Goal: Check status: Check status

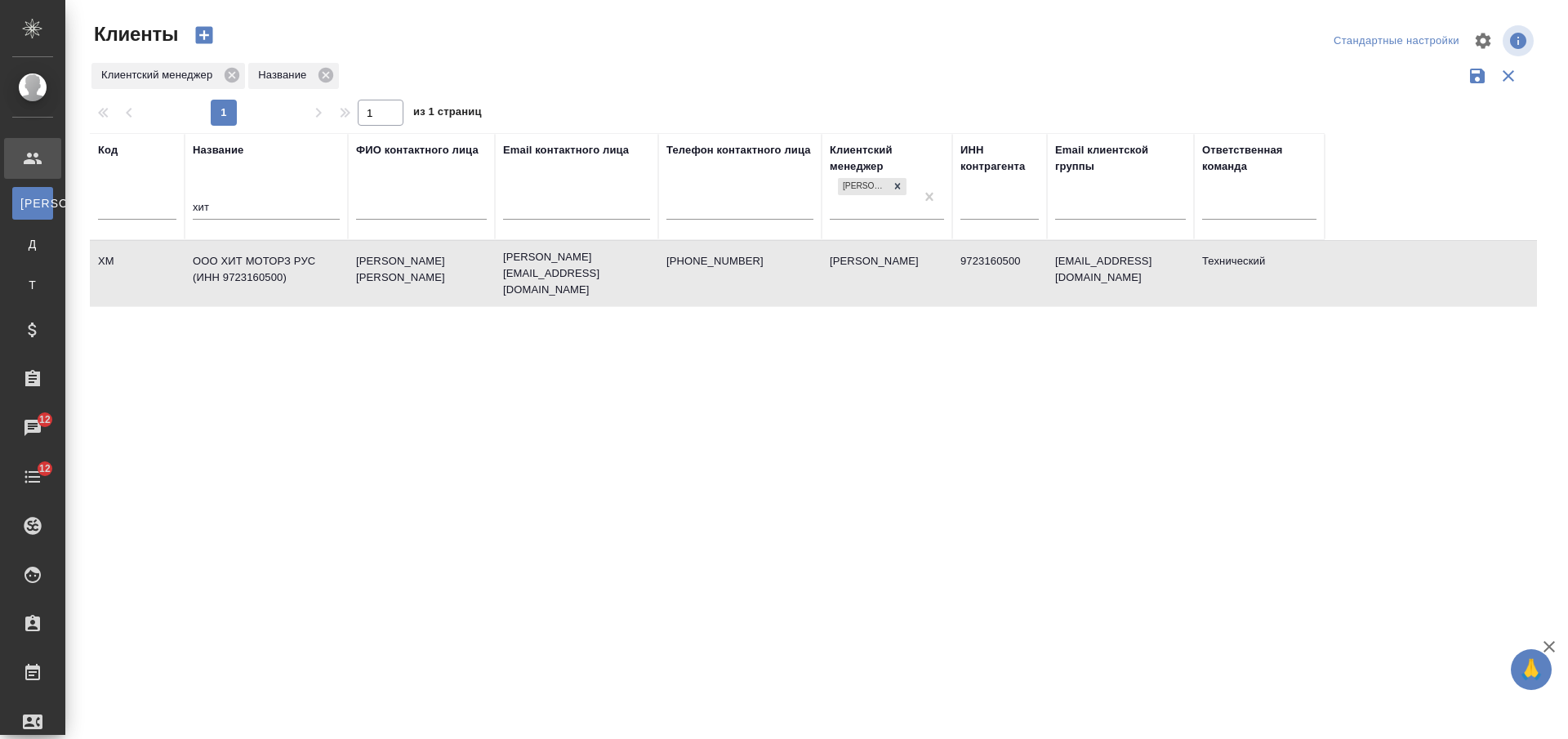
select select "RU"
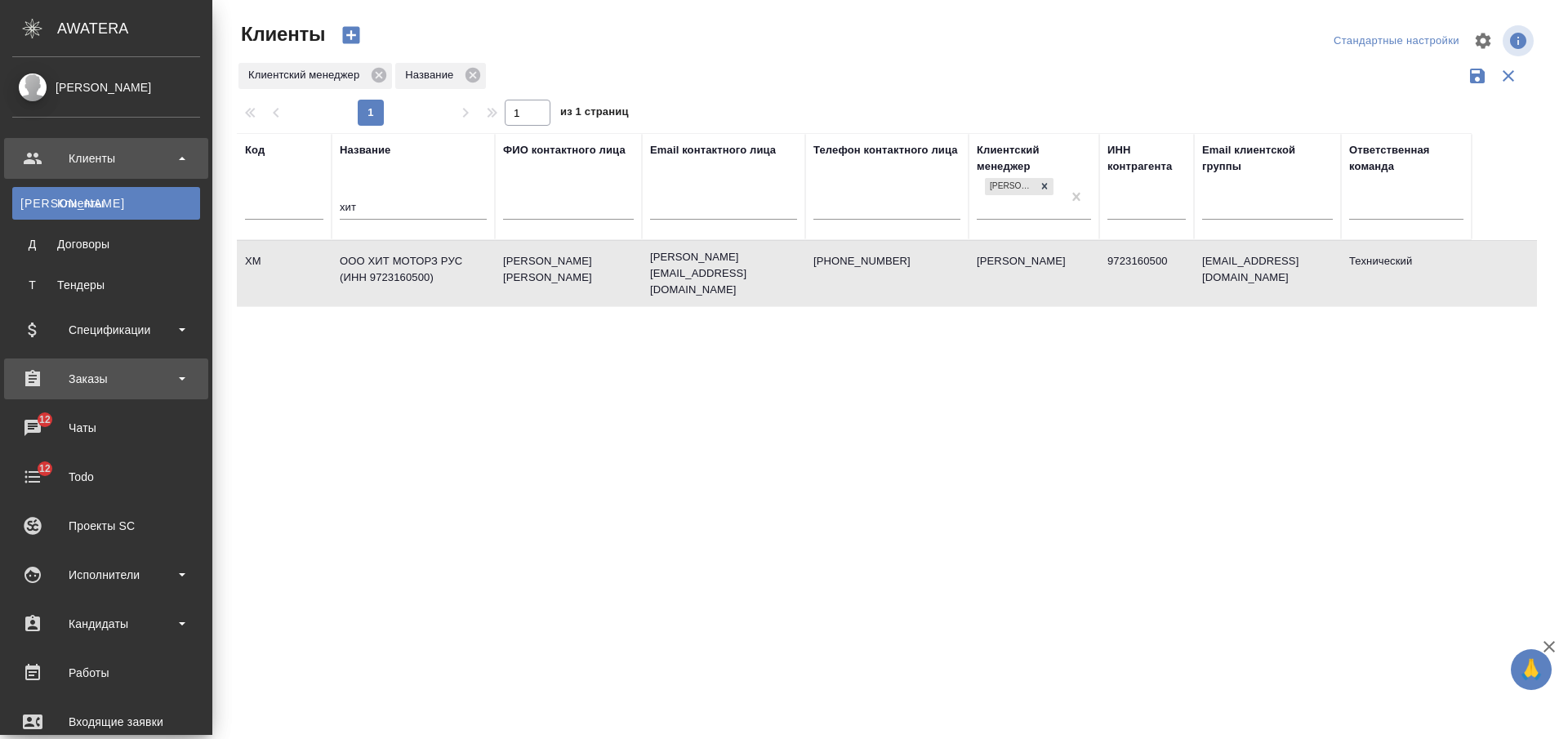
click at [120, 368] on div "Заказы" at bounding box center [106, 379] width 187 height 25
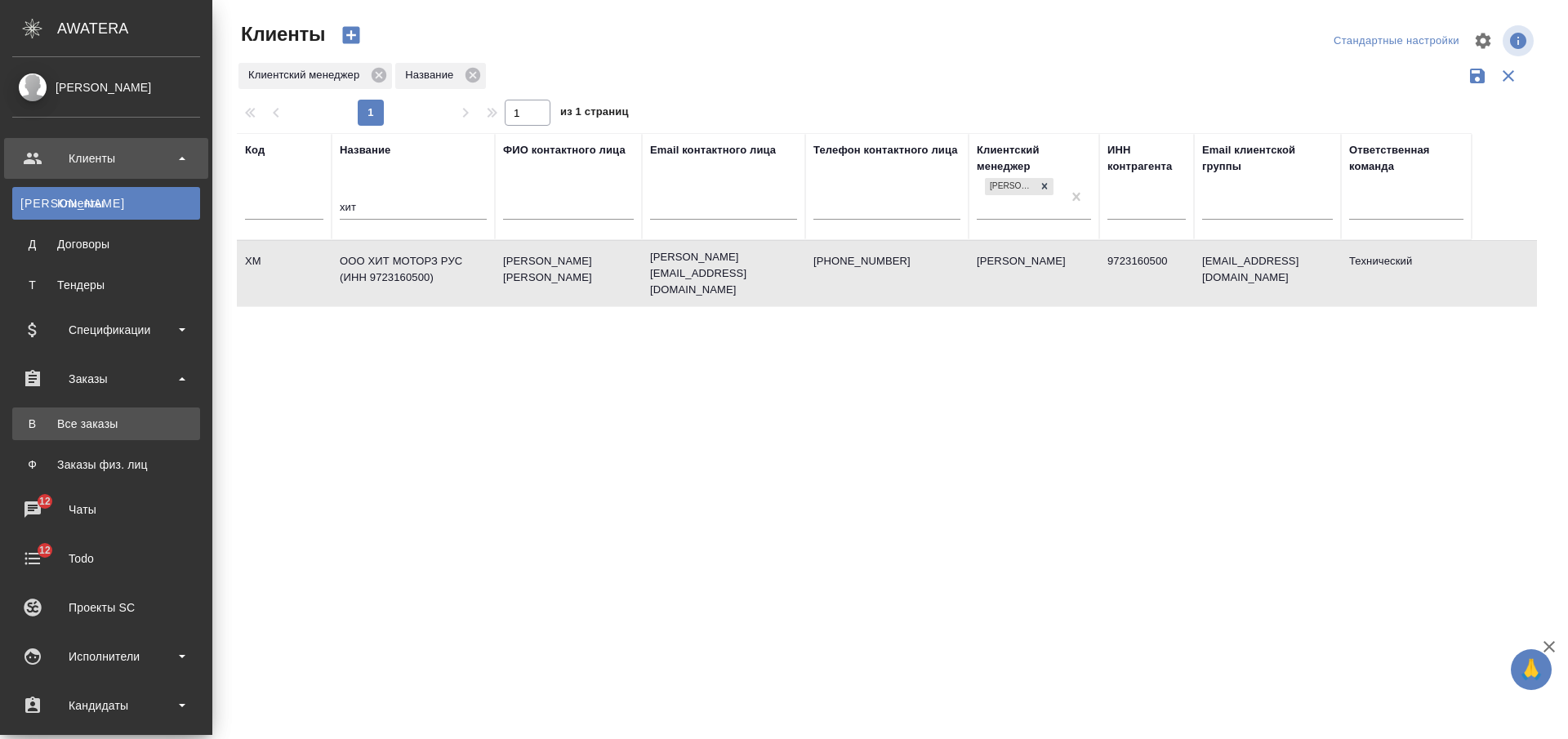
click at [119, 422] on div "Все заказы" at bounding box center [107, 423] width 172 height 17
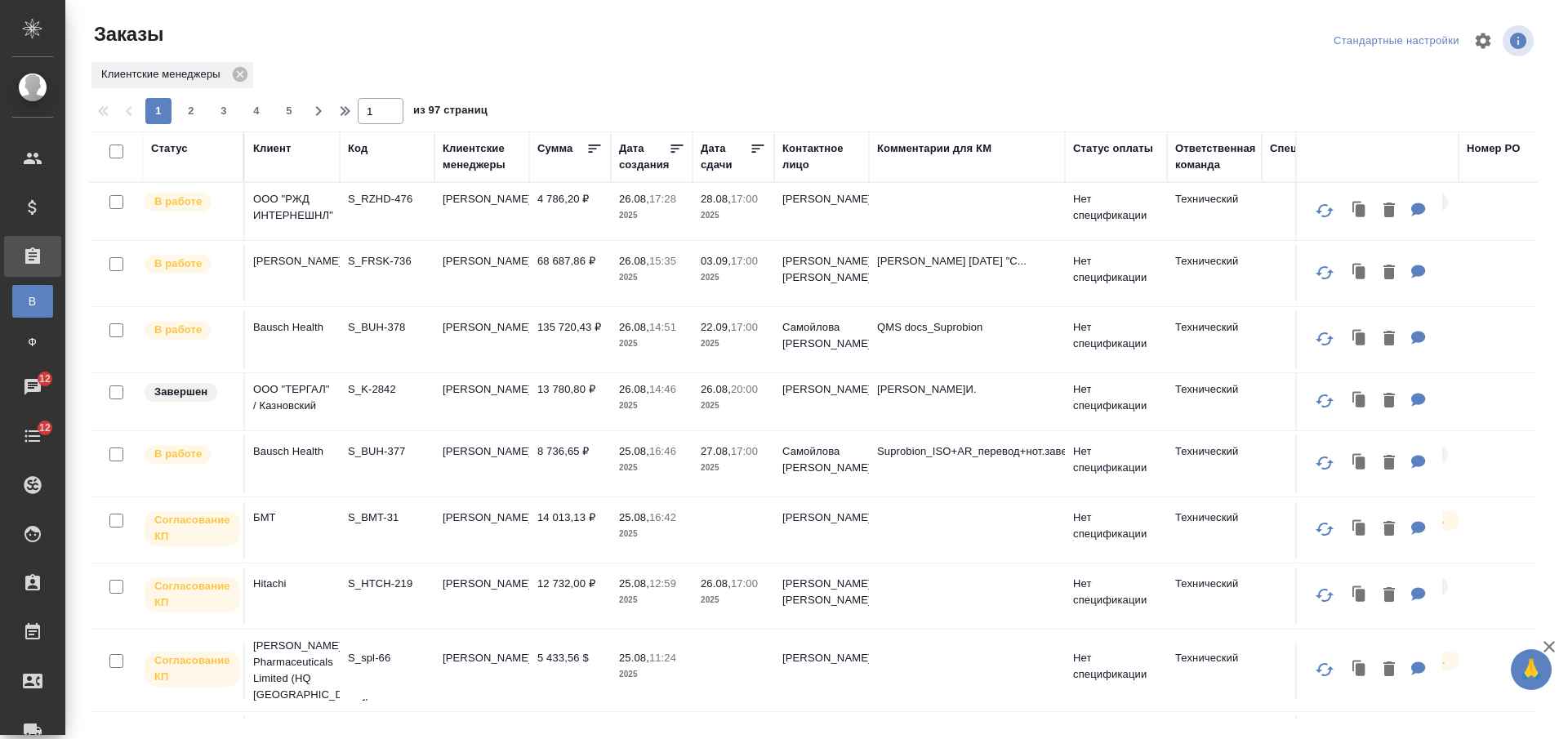
click at [361, 147] on div "Код" at bounding box center [358, 148] width 20 height 17
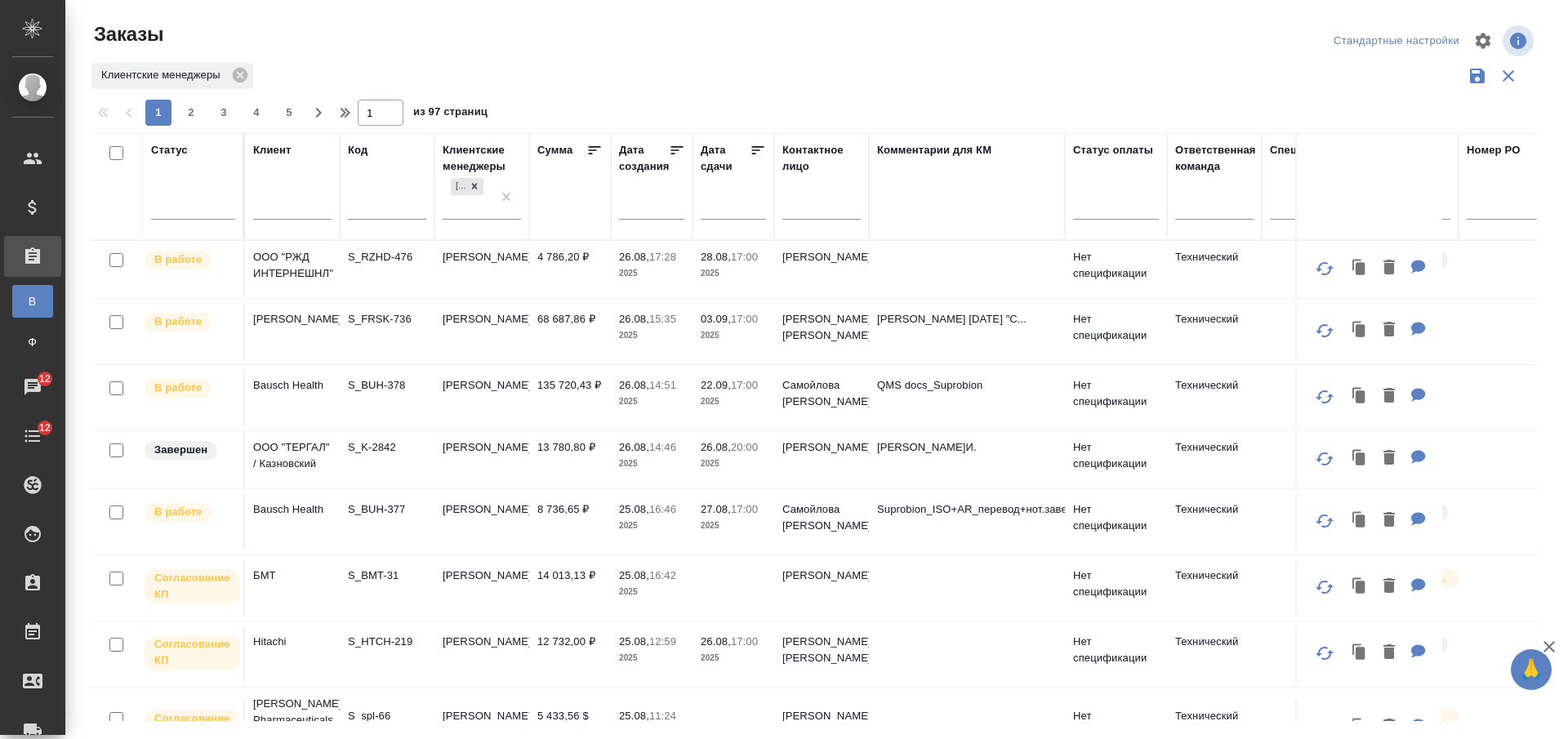
click at [387, 210] on input "text" at bounding box center [387, 208] width 78 height 21
click at [386, 209] on input "text" at bounding box center [387, 208] width 78 height 21
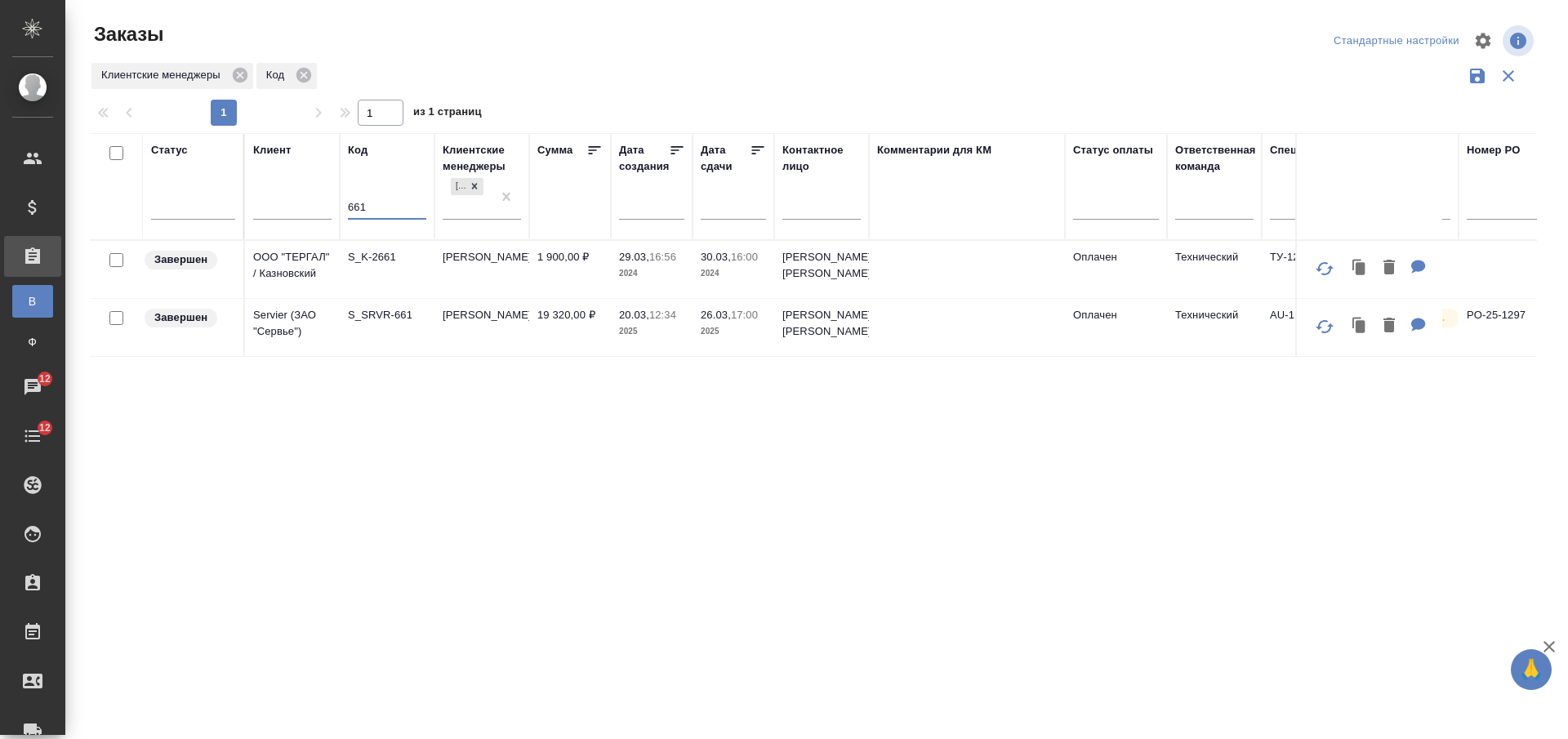
type input "661"
click at [395, 333] on td "S_SRVR-661" at bounding box center [387, 328] width 95 height 57
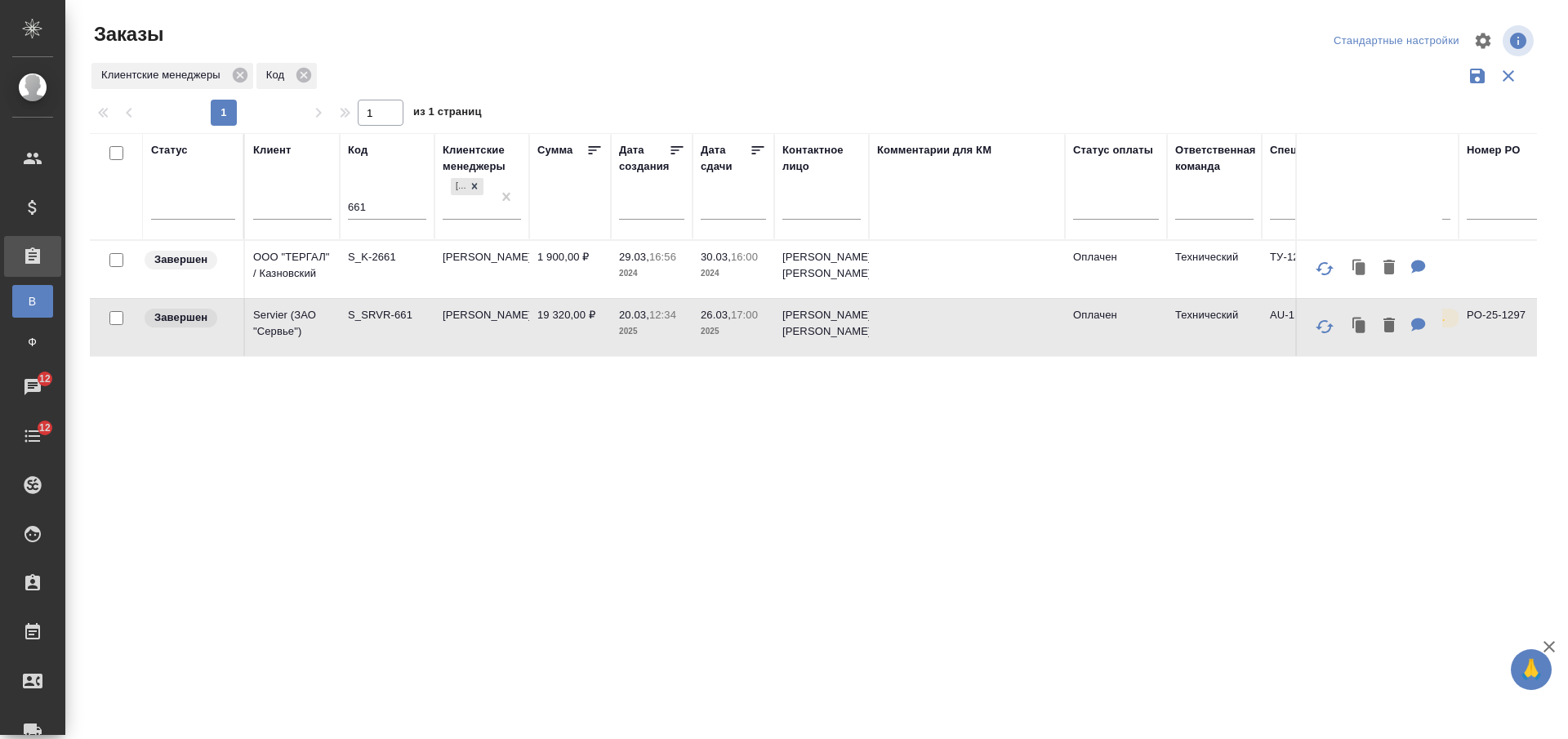
click at [395, 333] on td "S_SRVR-661" at bounding box center [387, 328] width 95 height 57
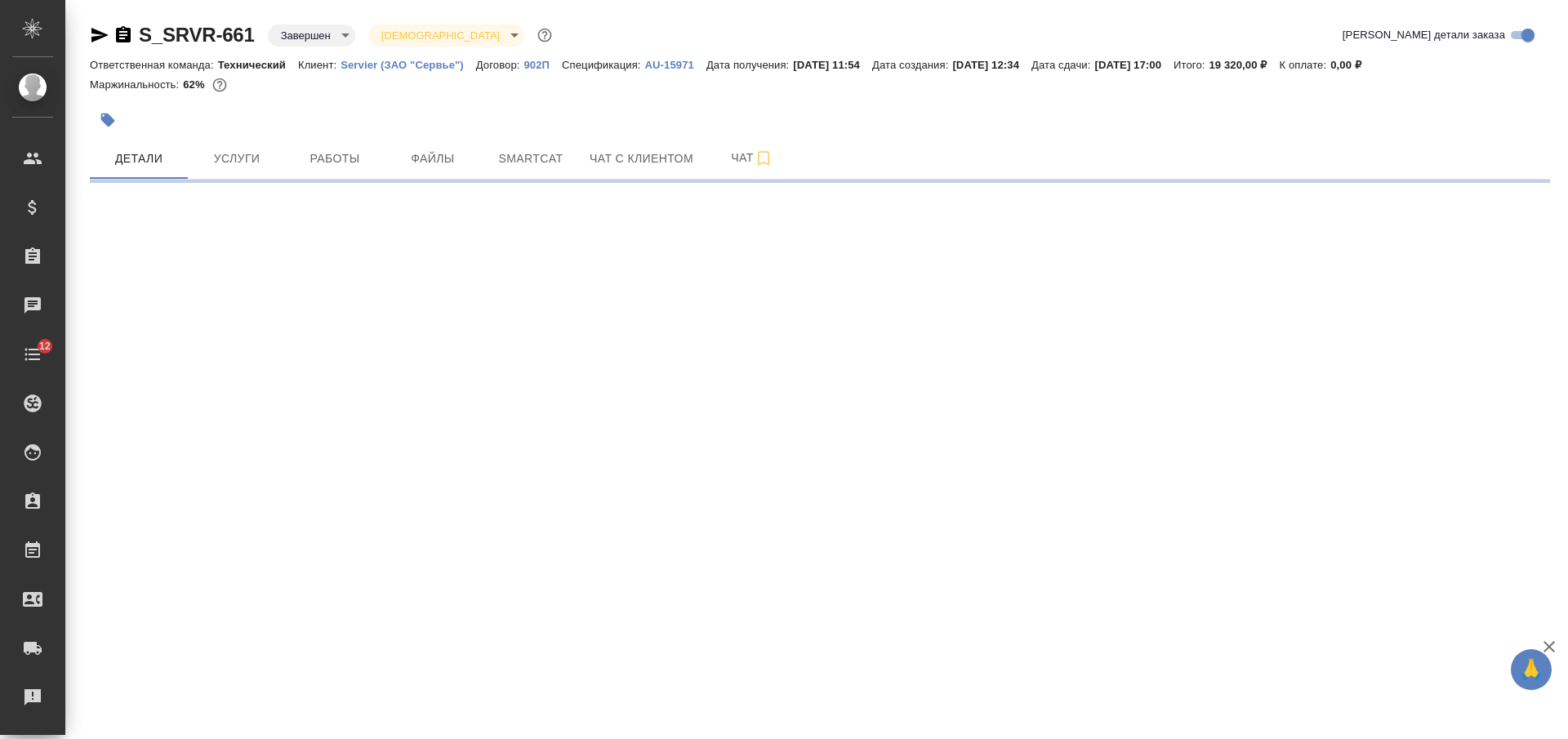
select select "RU"
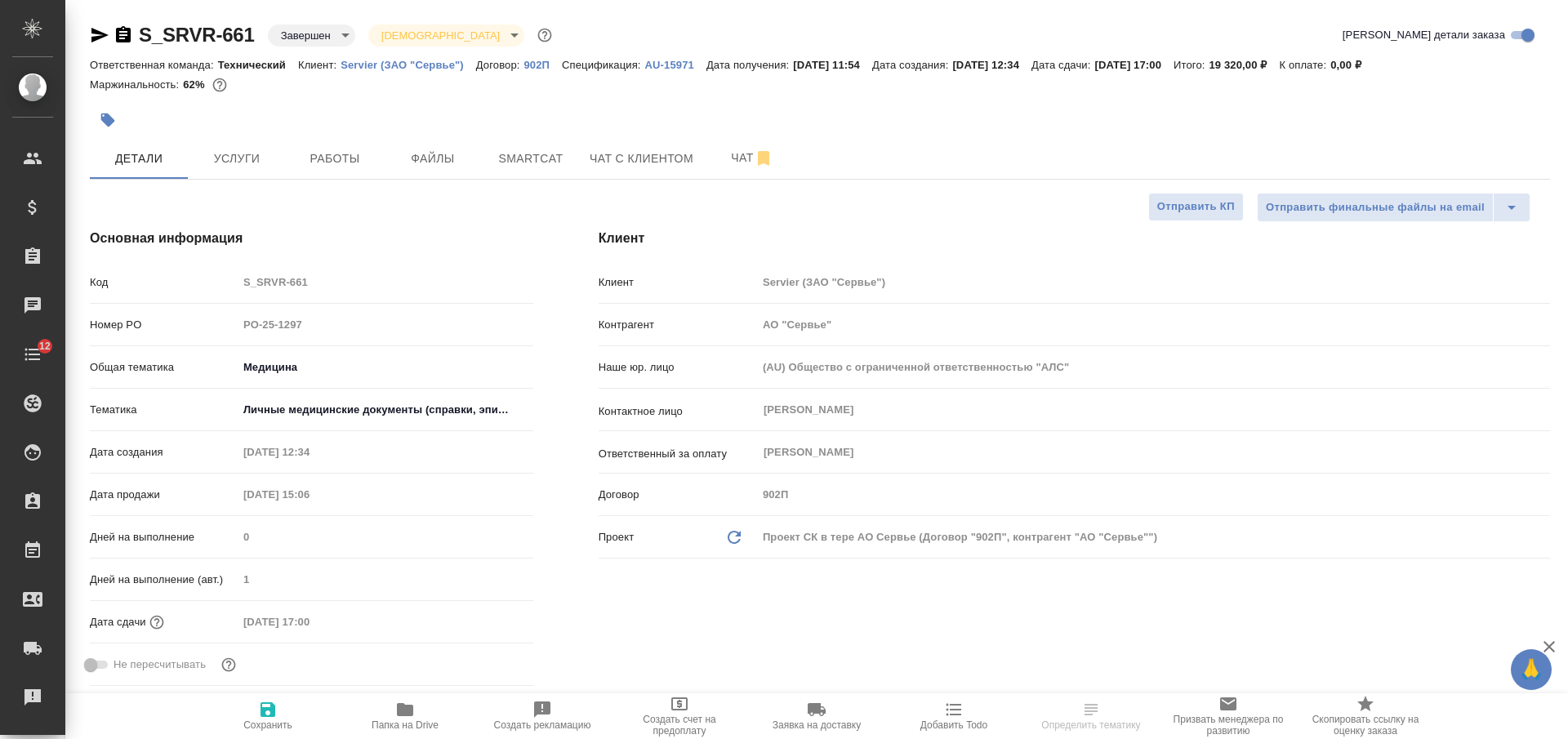
type textarea "x"
click at [247, 164] on span "Услуги" at bounding box center [236, 159] width 78 height 21
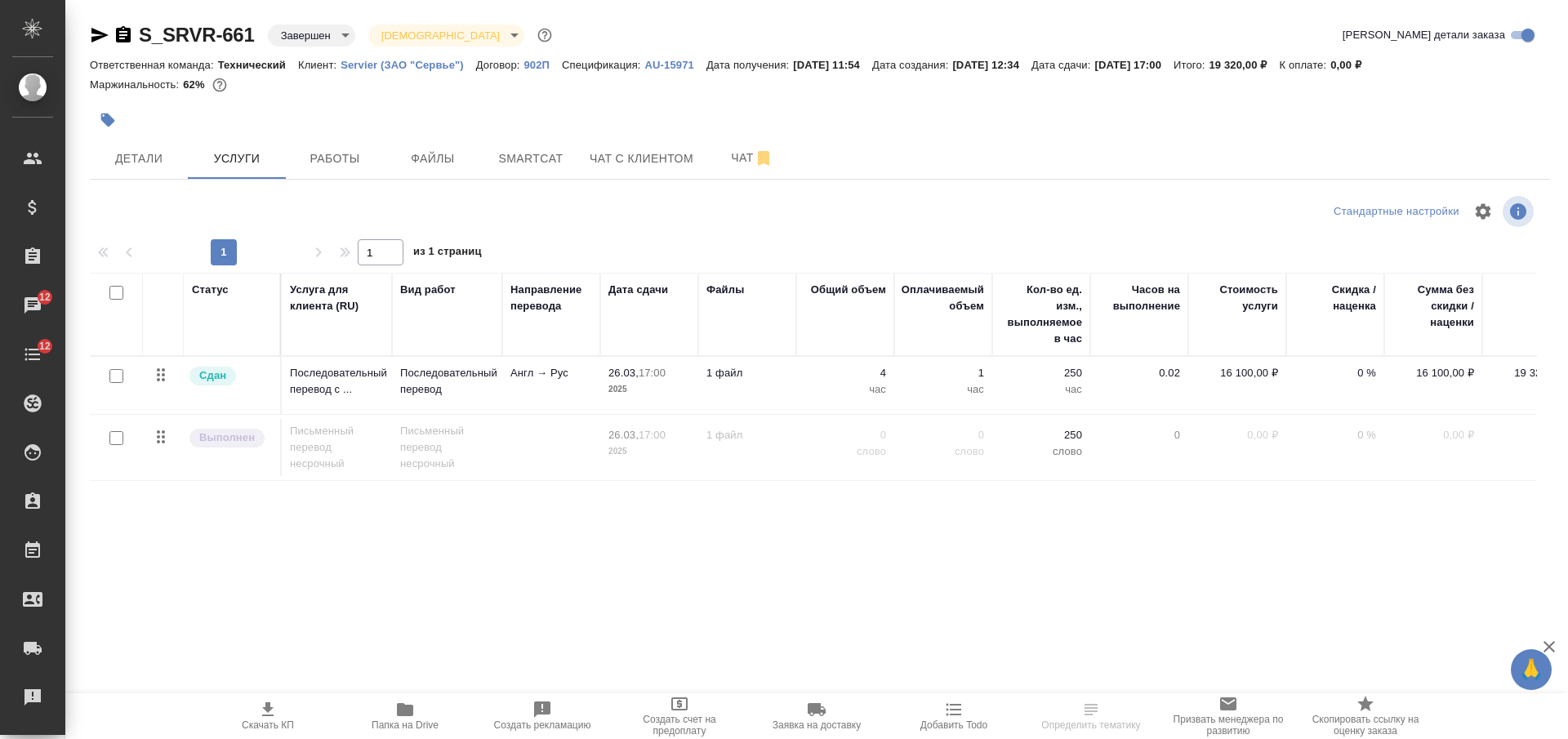
click at [410, 721] on span "Папка на Drive" at bounding box center [405, 725] width 67 height 12
click at [126, 37] on icon "button" at bounding box center [123, 34] width 15 height 17
click at [347, 149] on span "Работы" at bounding box center [334, 159] width 78 height 21
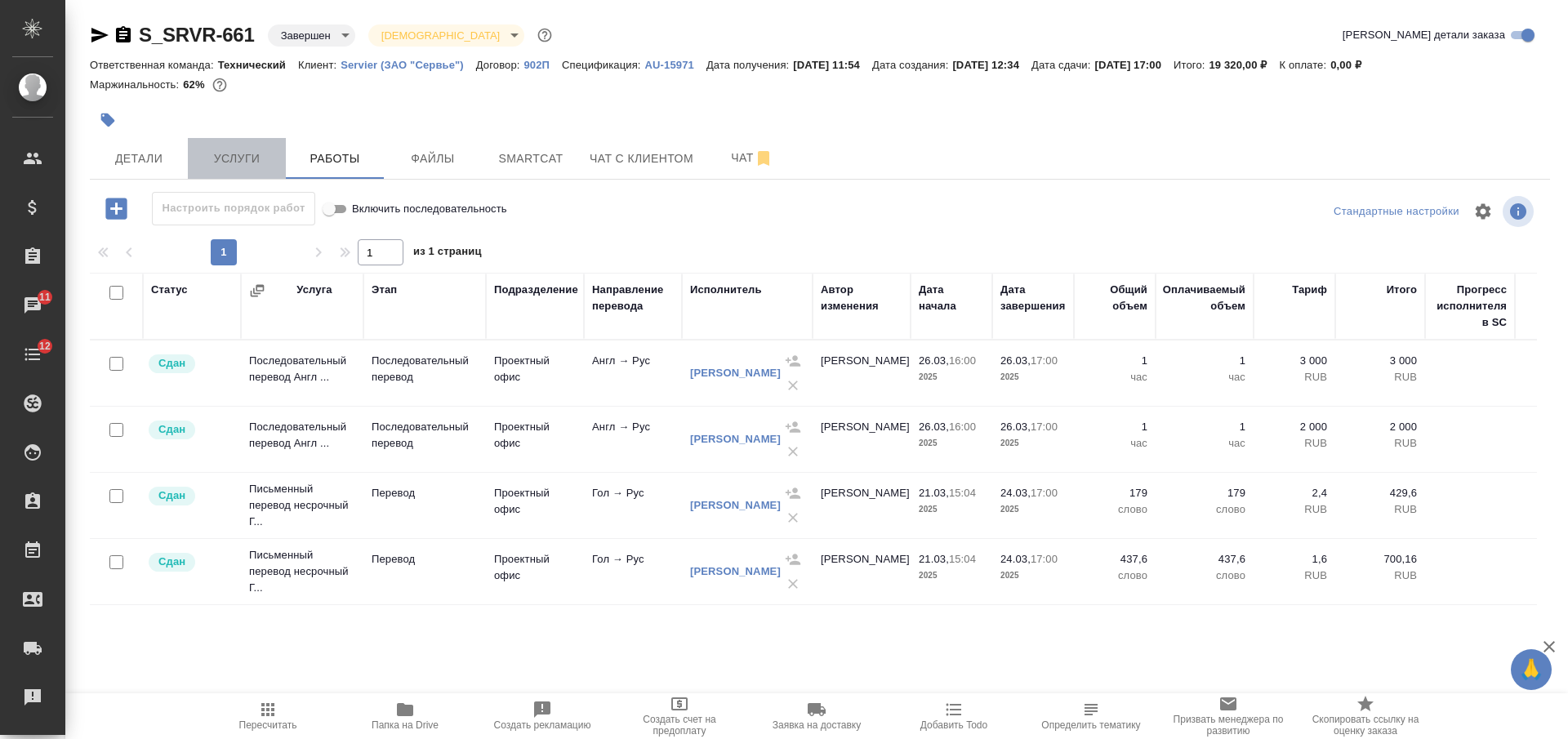
click at [235, 150] on span "Услуги" at bounding box center [236, 159] width 78 height 21
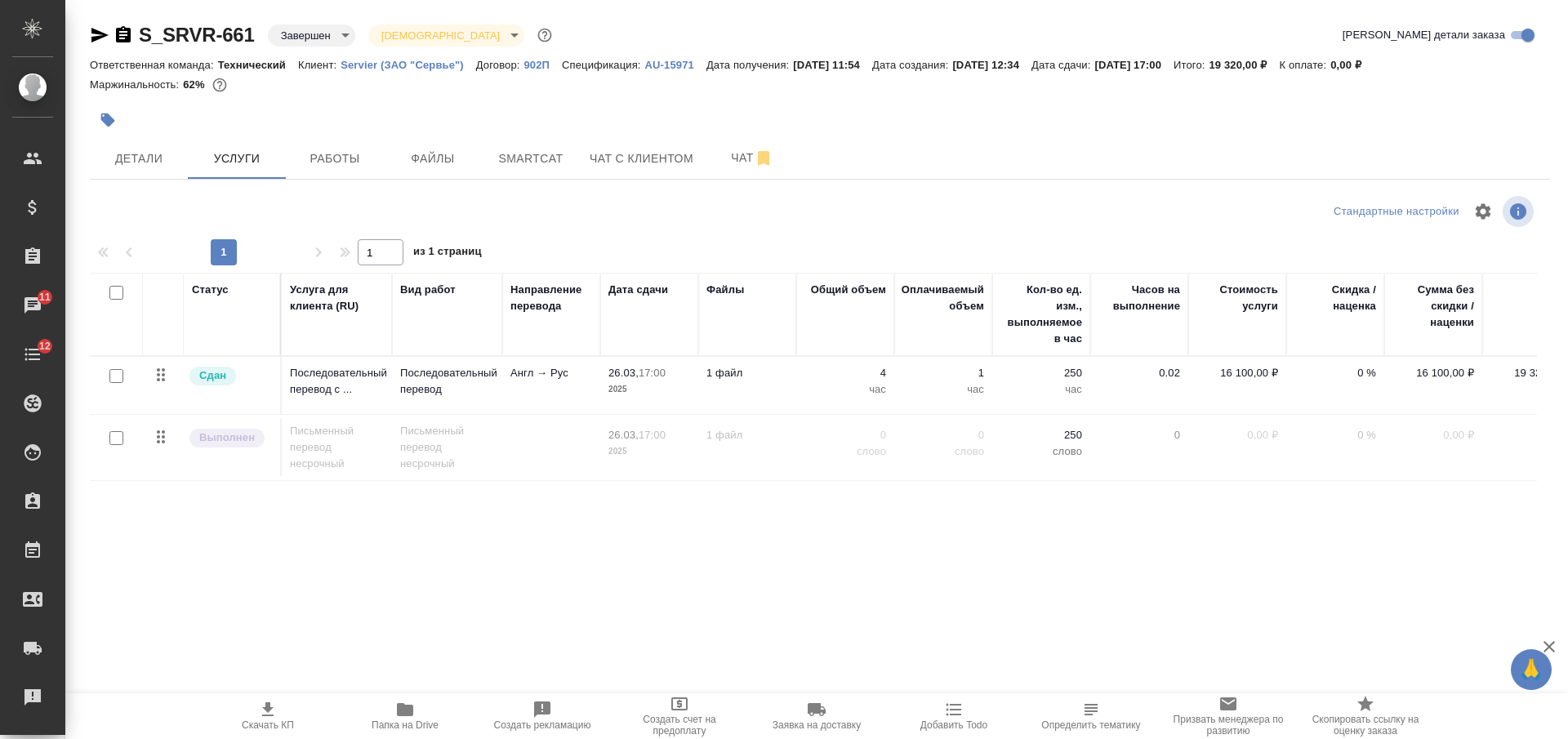
click at [784, 385] on td "1 файл" at bounding box center [747, 386] width 98 height 57
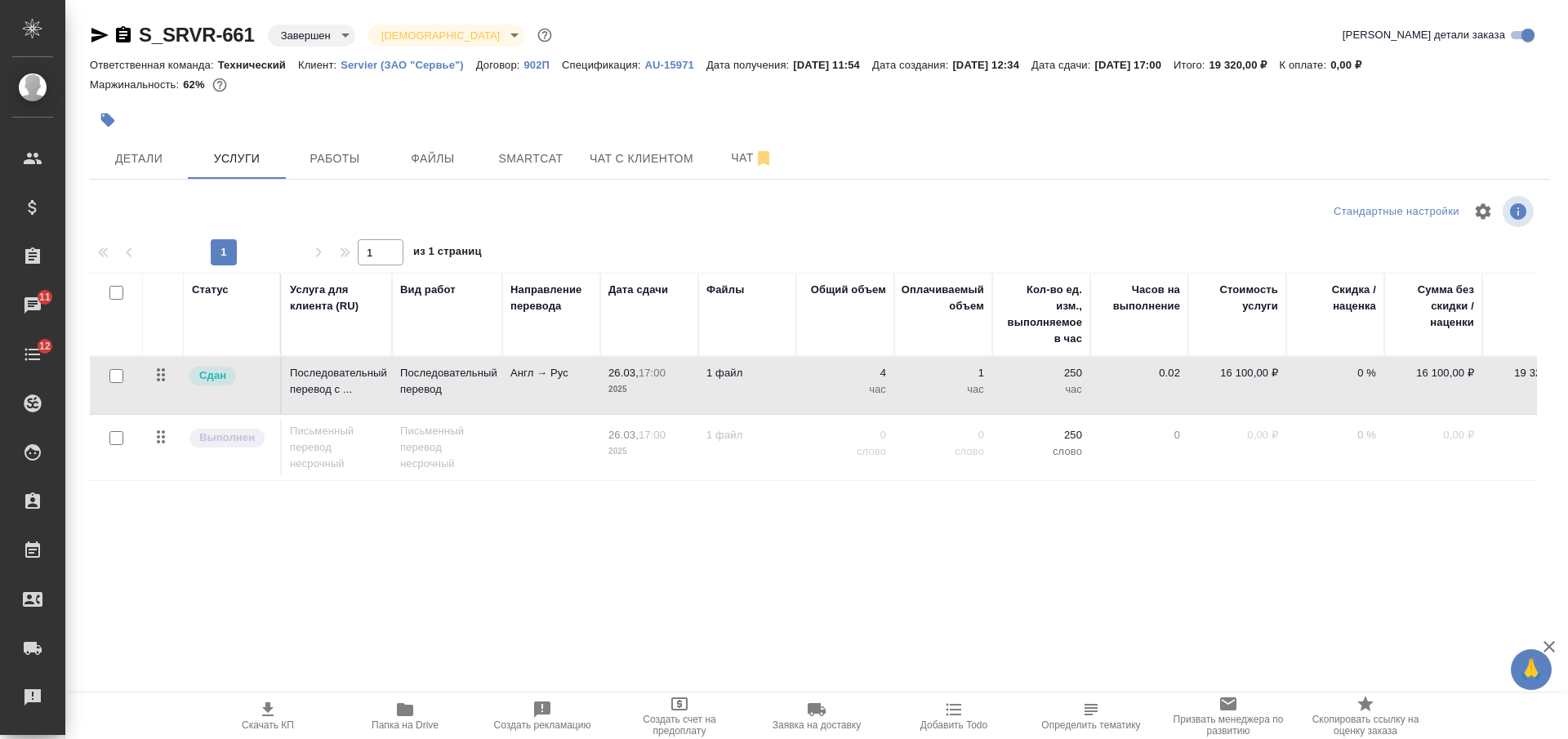
click at [784, 385] on td "1 файл" at bounding box center [747, 386] width 98 height 57
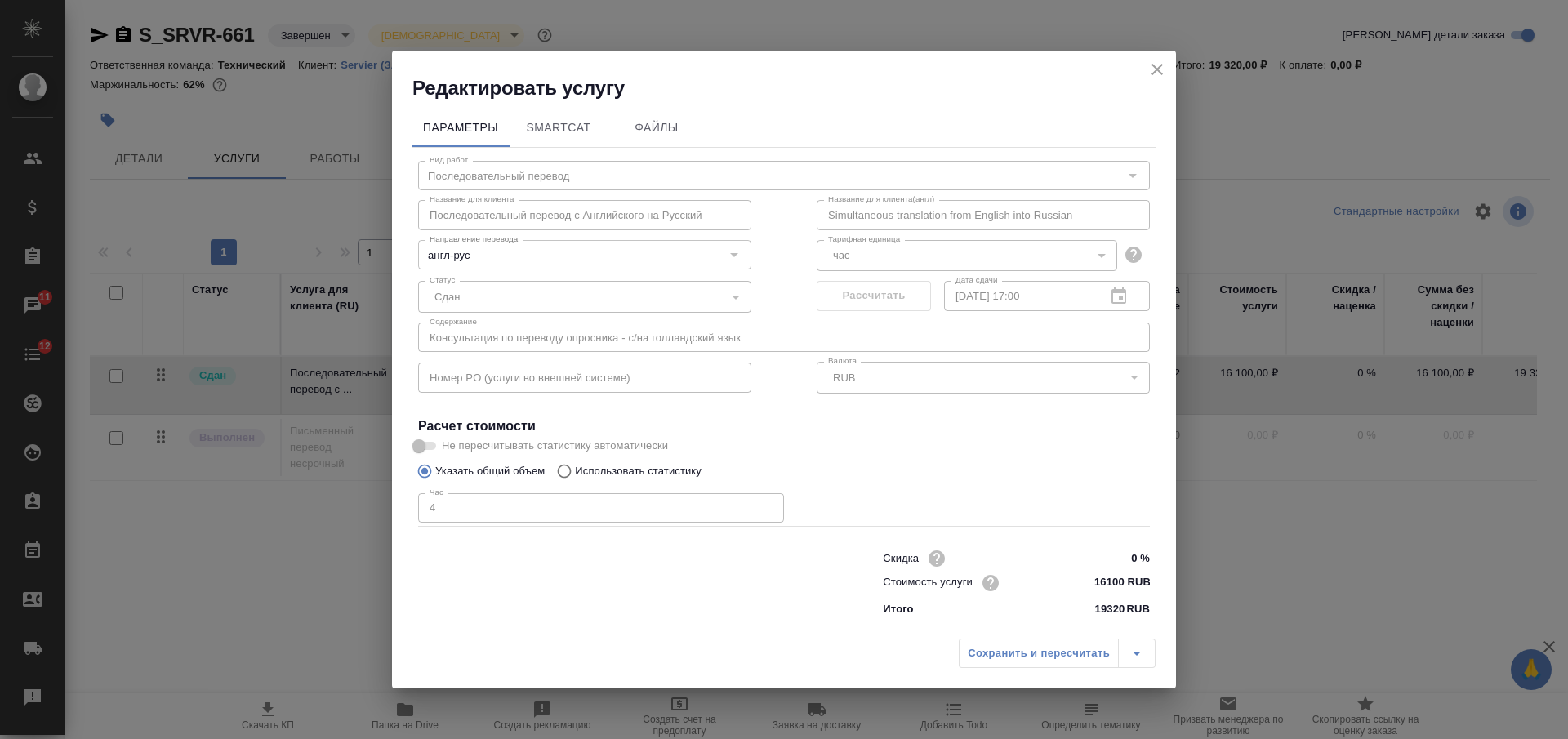
click at [1159, 69] on icon "close" at bounding box center [1157, 69] width 20 height 20
